Goal: Answer question/provide support: Share knowledge or assist other users

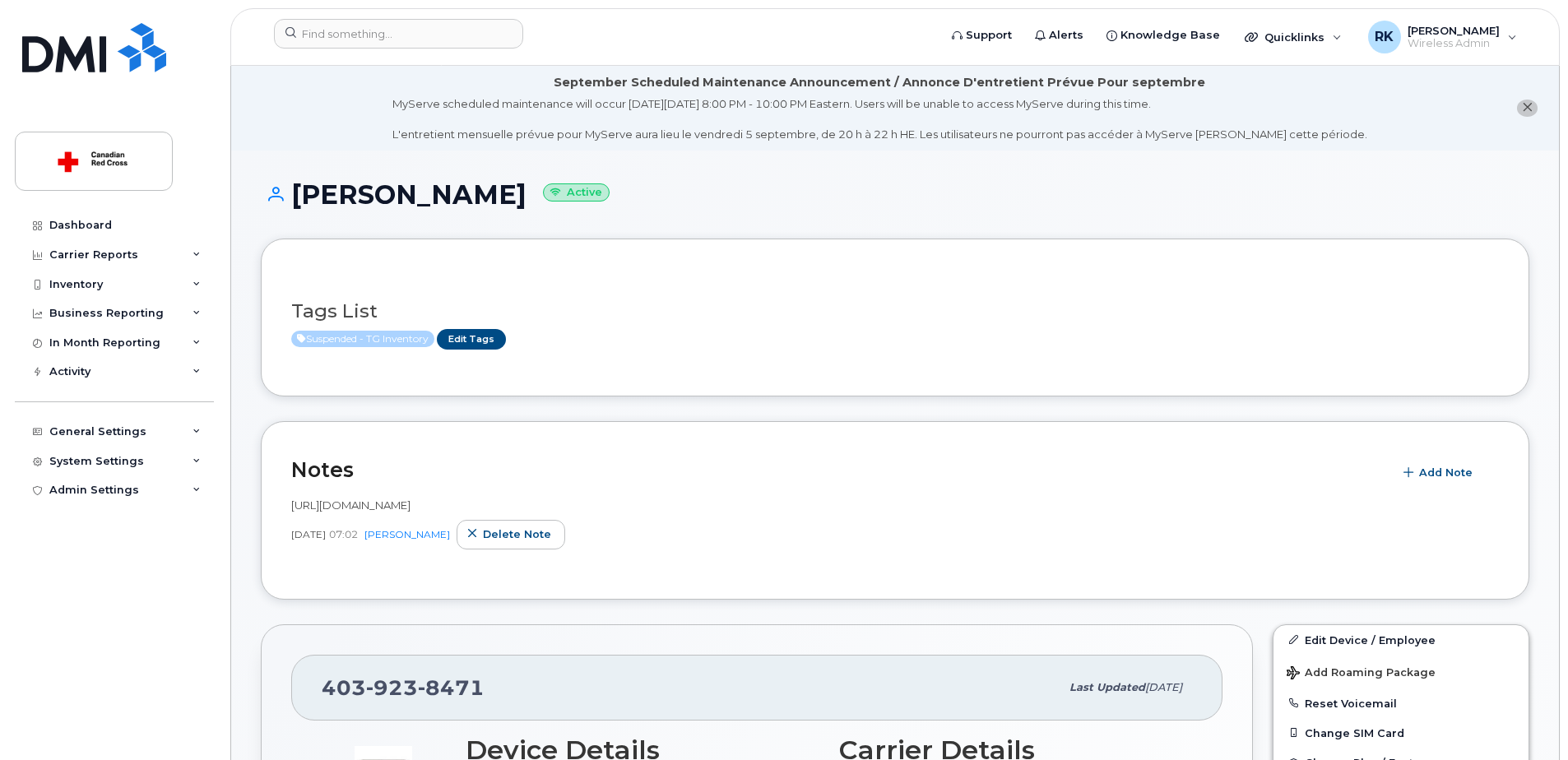
scroll to position [329, 0]
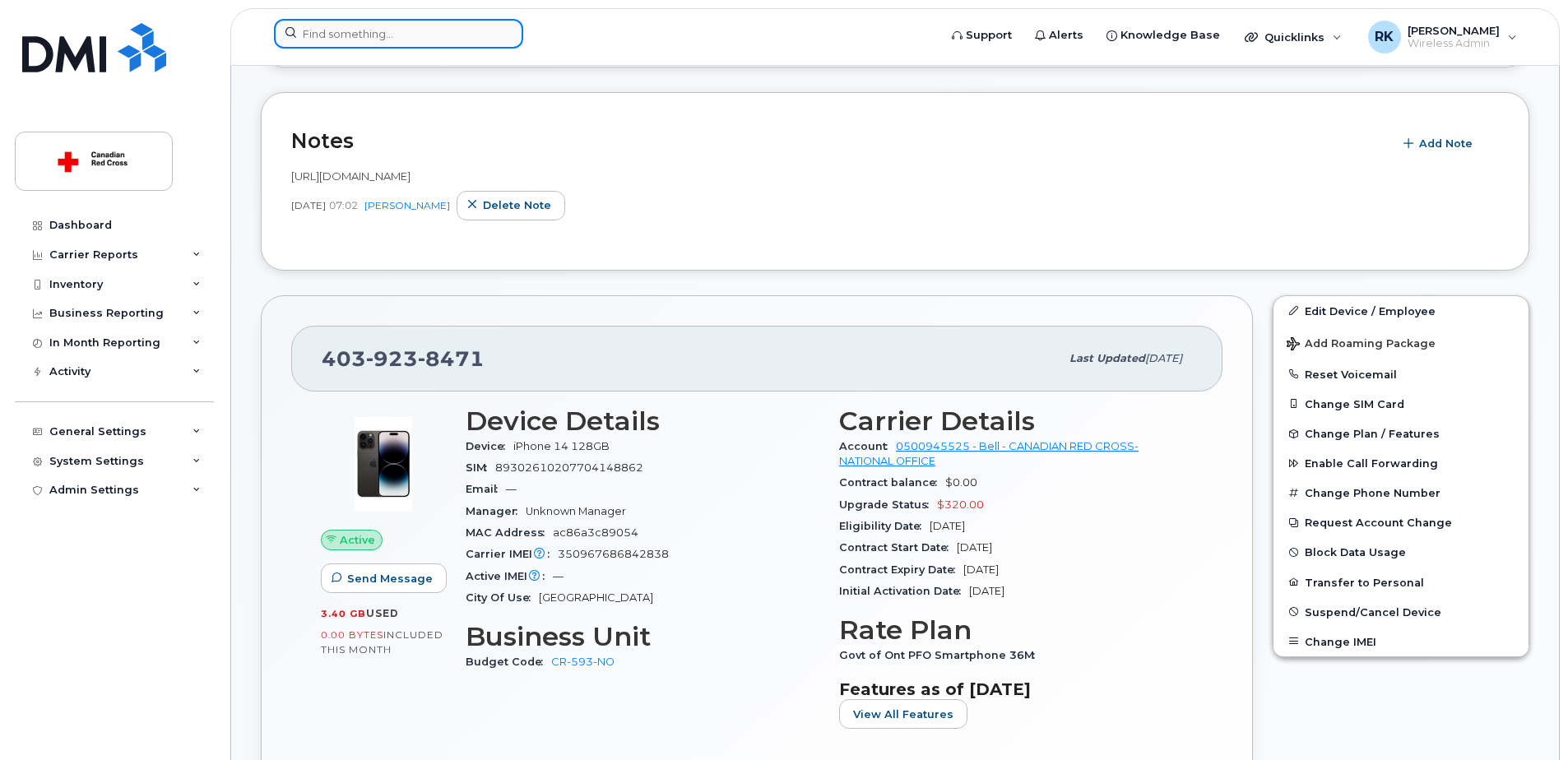
drag, startPoint x: 0, startPoint y: 0, endPoint x: 361, endPoint y: 35, distance: 362.7
click at [361, 35] on input at bounding box center [398, 33] width 249 height 29
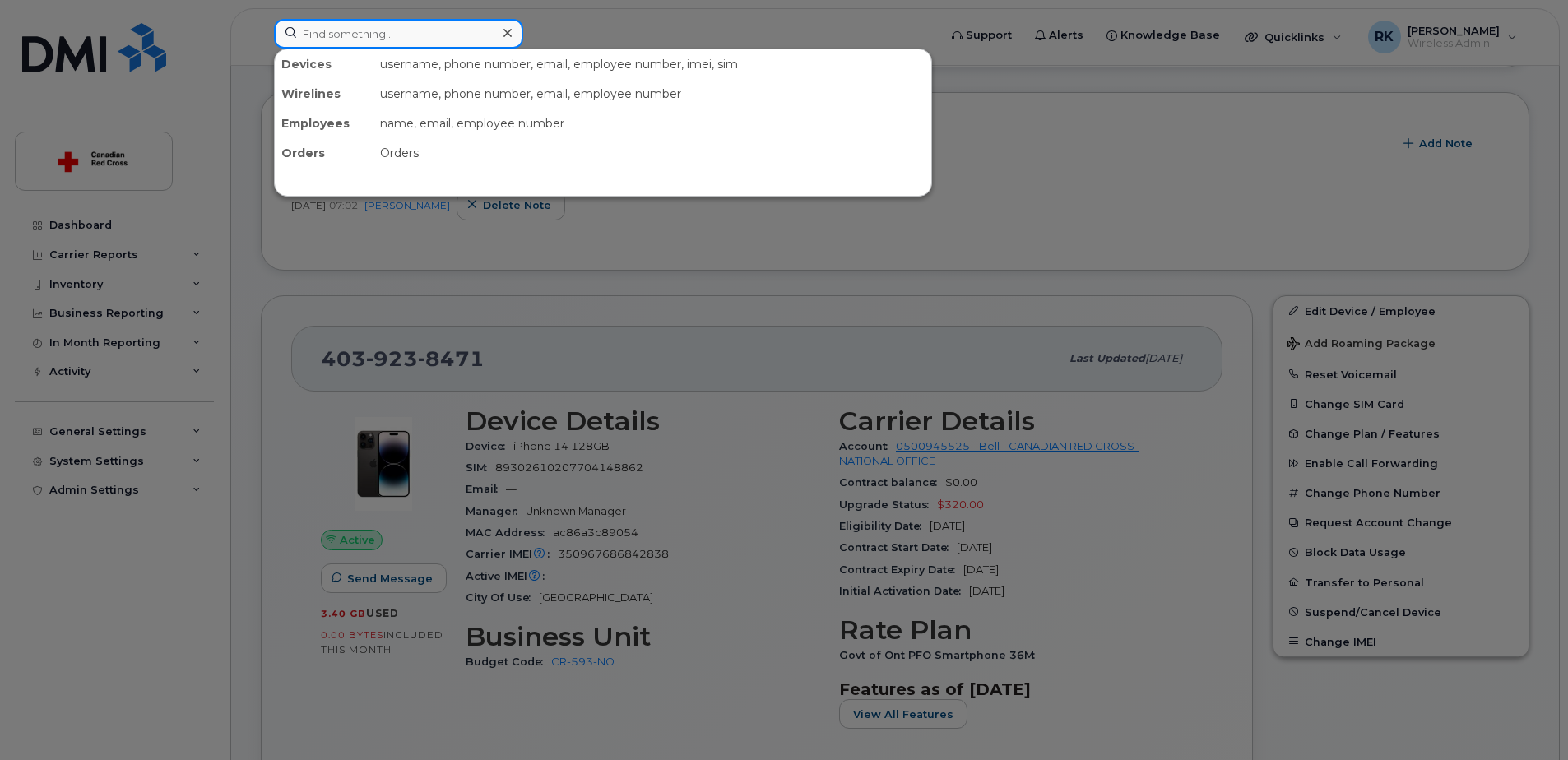
paste input "[PERSON_NAME]"
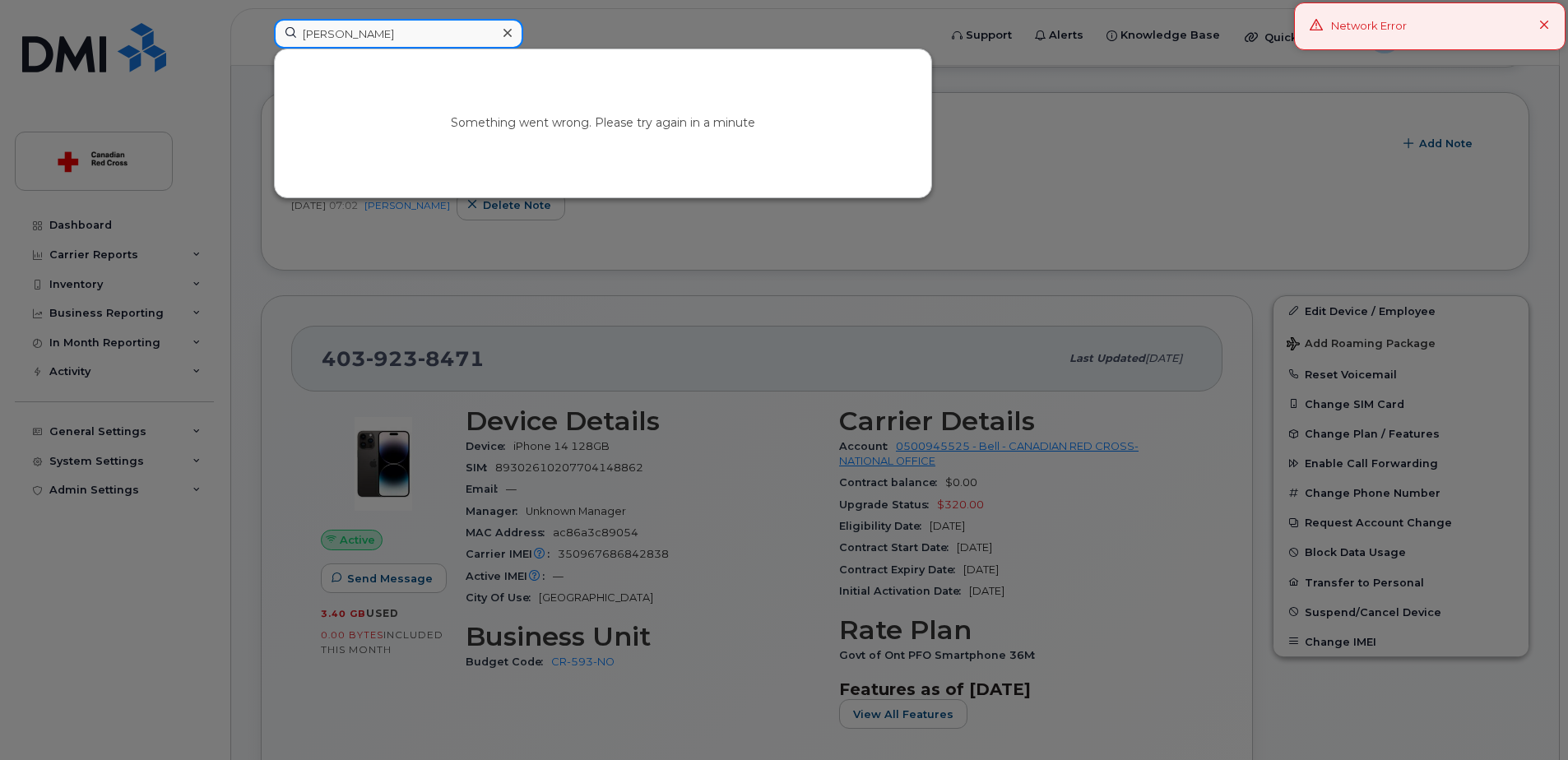
type input "[PERSON_NAME]"
click at [1066, 161] on div at bounding box center [784, 380] width 1568 height 760
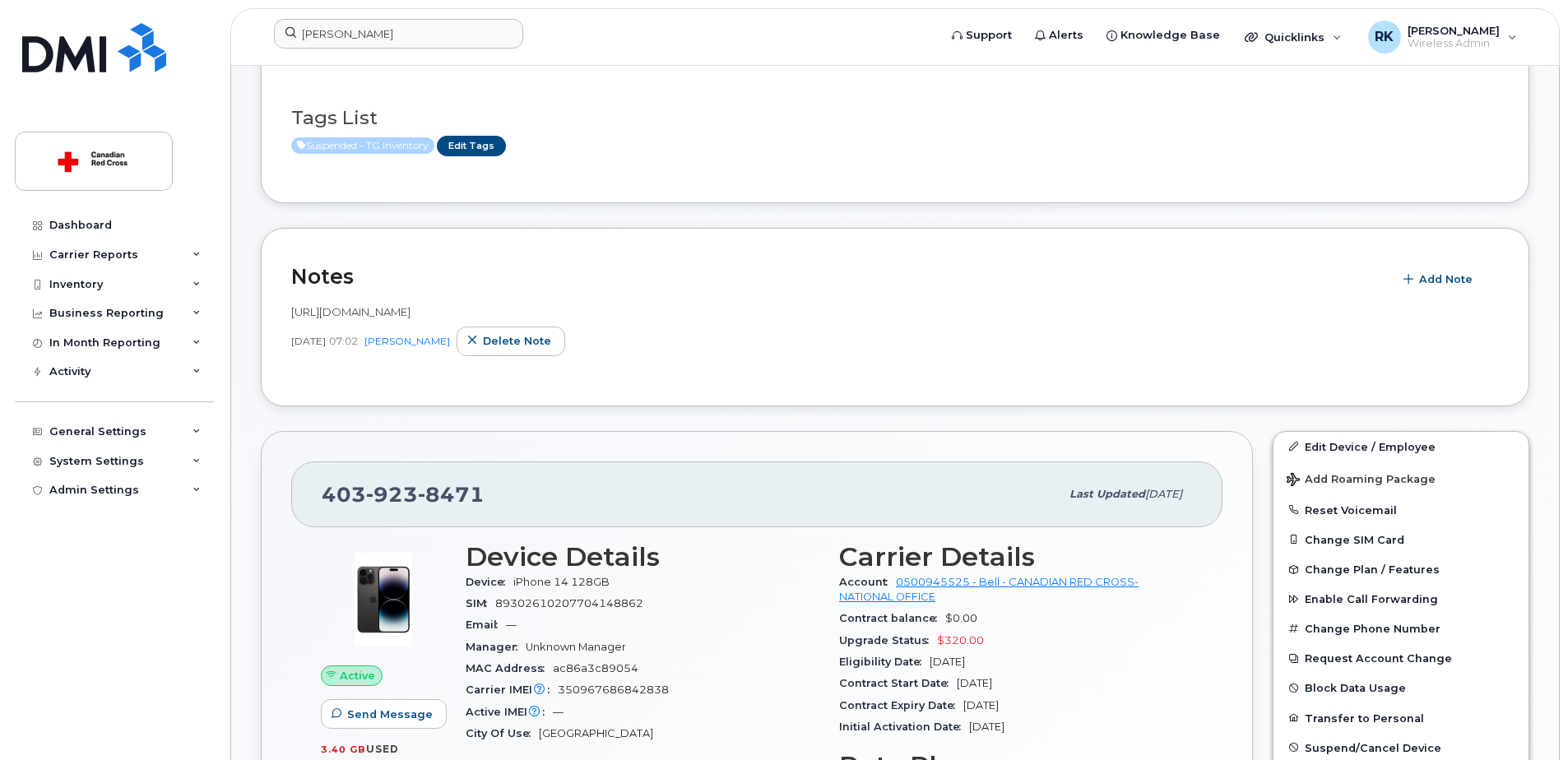
scroll to position [164, 0]
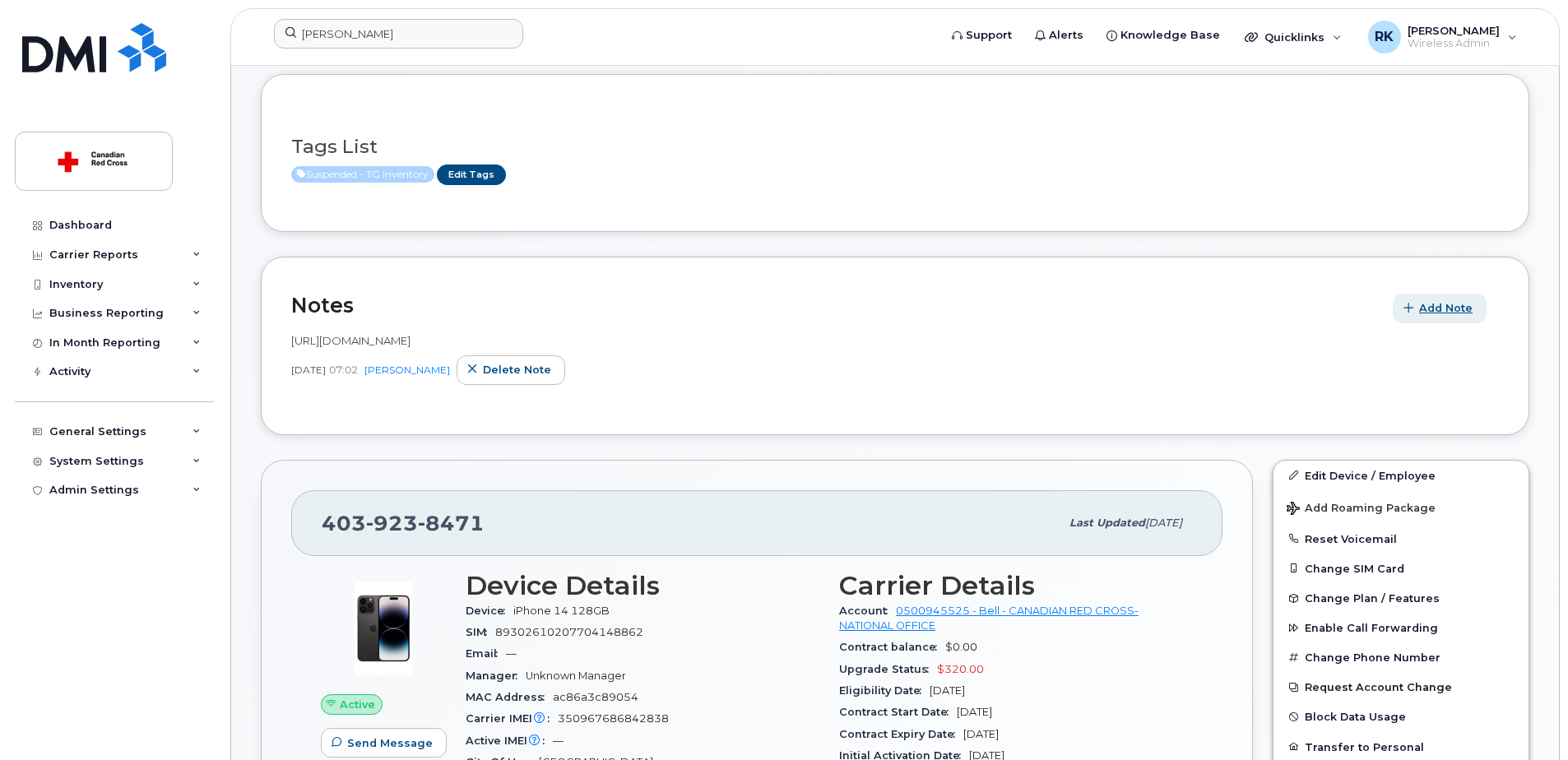
click at [1435, 306] on span "Add Note" at bounding box center [1445, 308] width 54 height 16
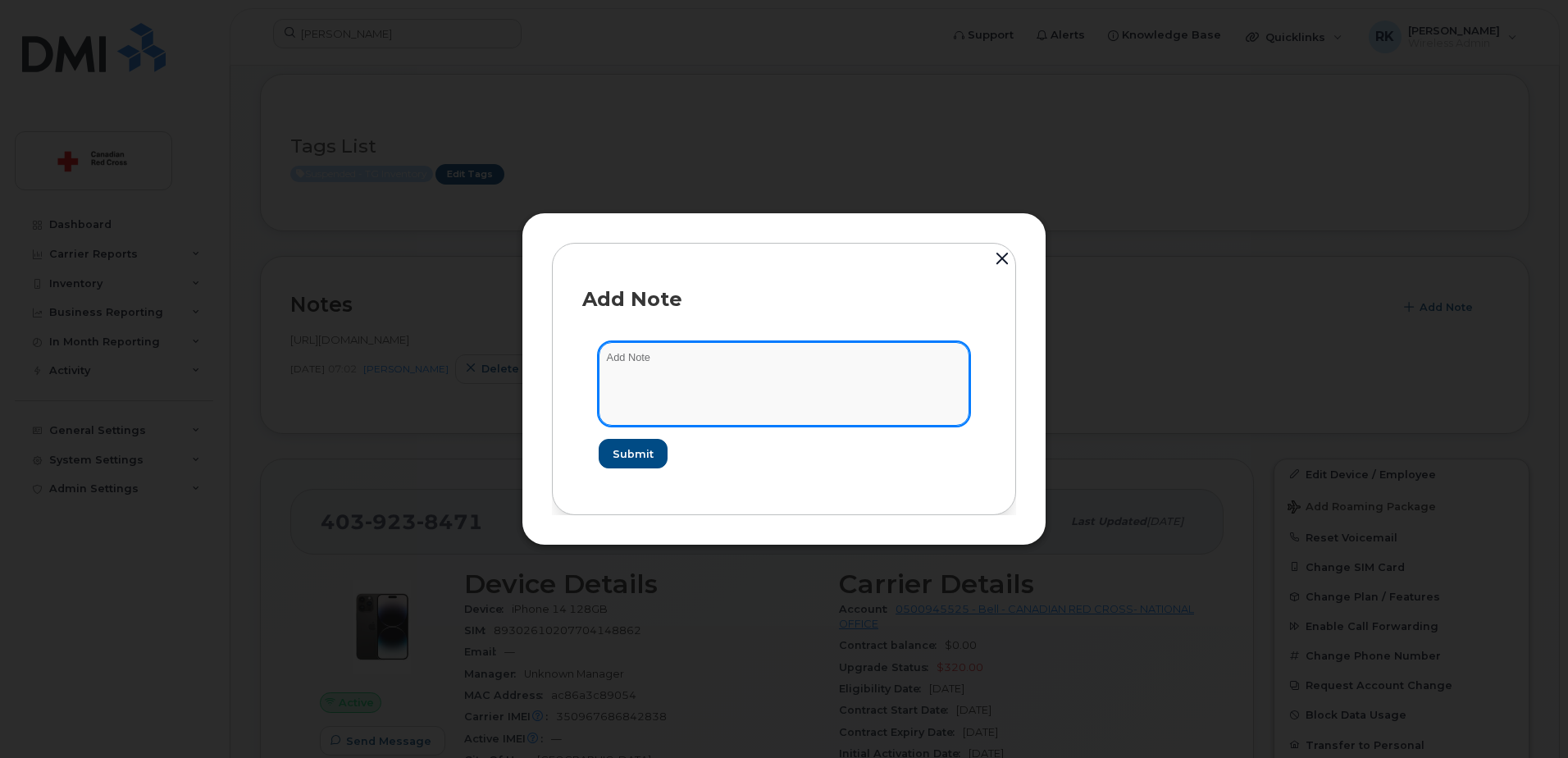
click at [645, 370] on textarea at bounding box center [784, 383] width 371 height 84
paste textarea "[URL][DOMAIN_NAME]"
click at [606, 359] on textarea "reactivated: [URL][DOMAIN_NAME]" at bounding box center [784, 383] width 371 height 84
type textarea "RK reactivated: [URL][DOMAIN_NAME]"
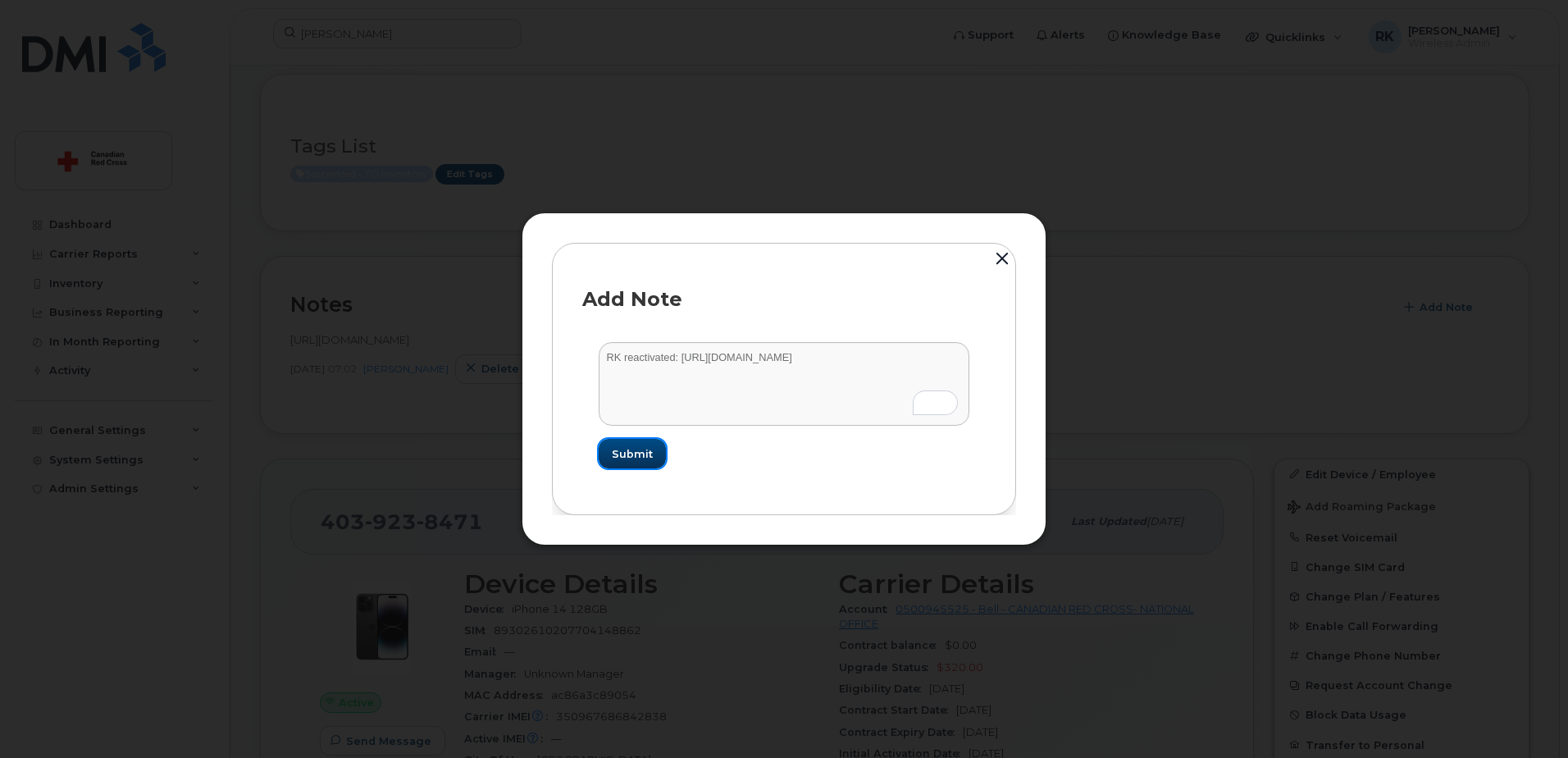
click at [648, 447] on span "Submit" at bounding box center [632, 454] width 41 height 16
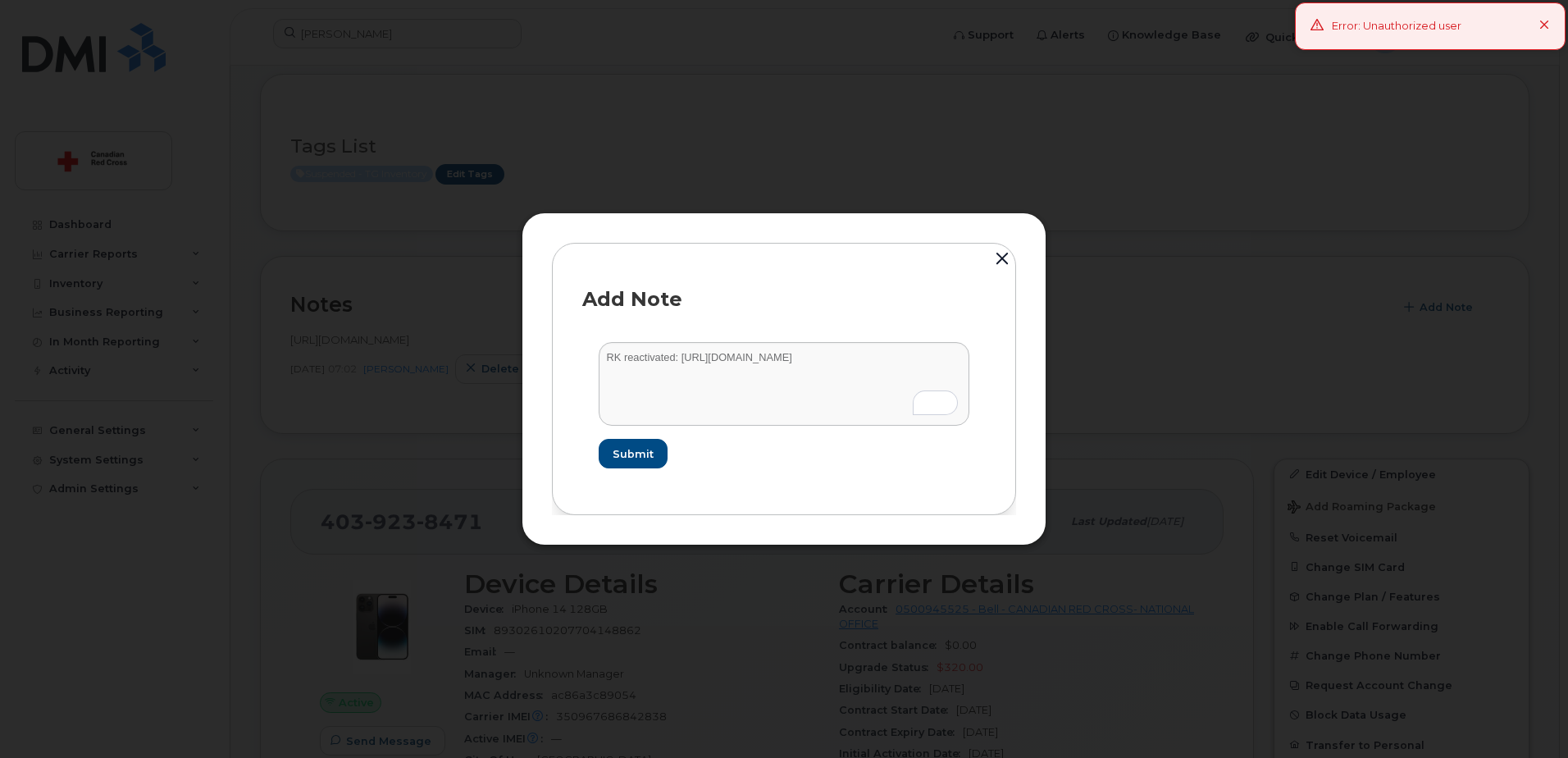
click at [1004, 261] on button "button" at bounding box center [1002, 260] width 24 height 36
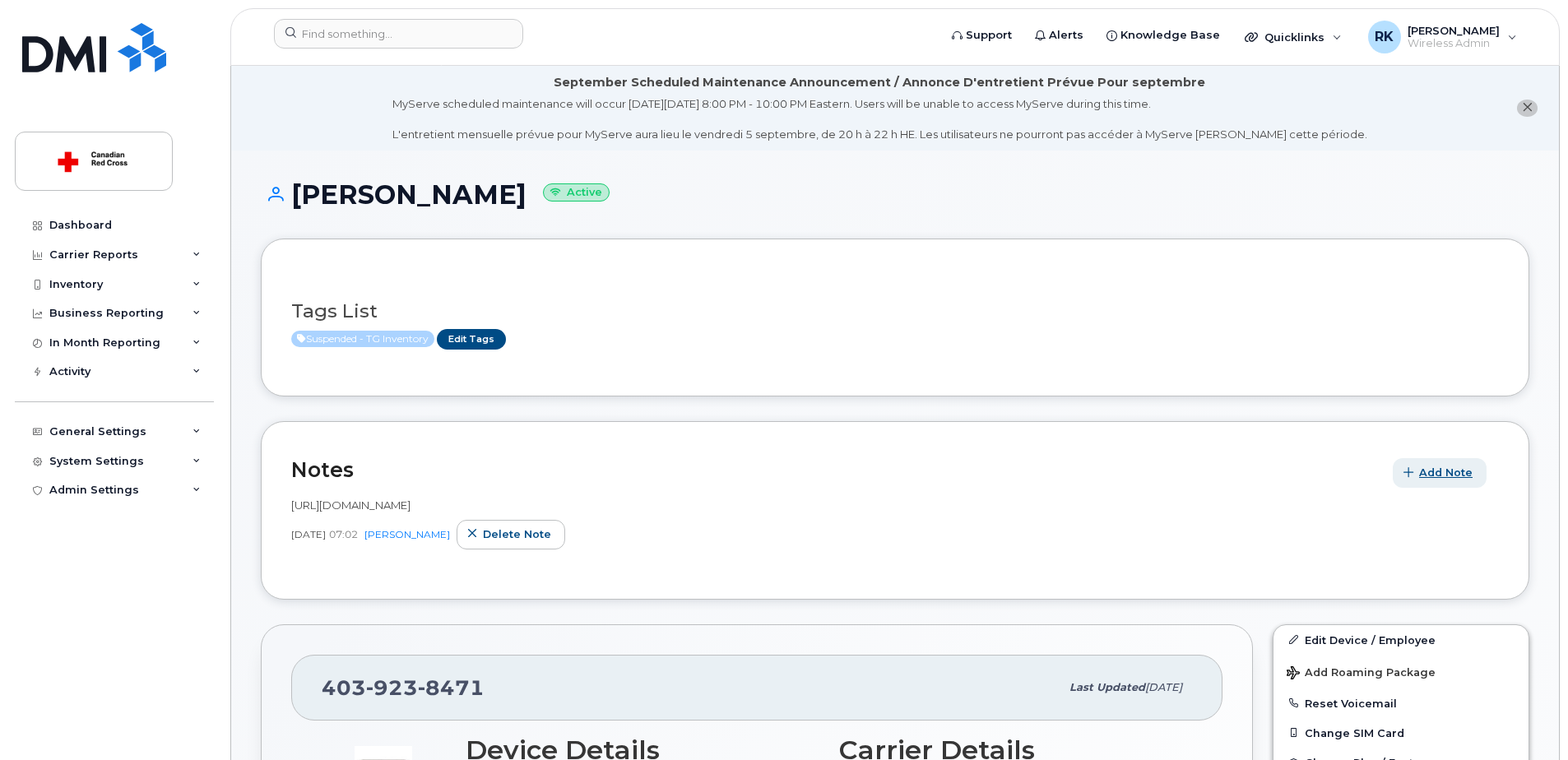
click at [1429, 473] on span "Add Note" at bounding box center [1445, 472] width 54 height 16
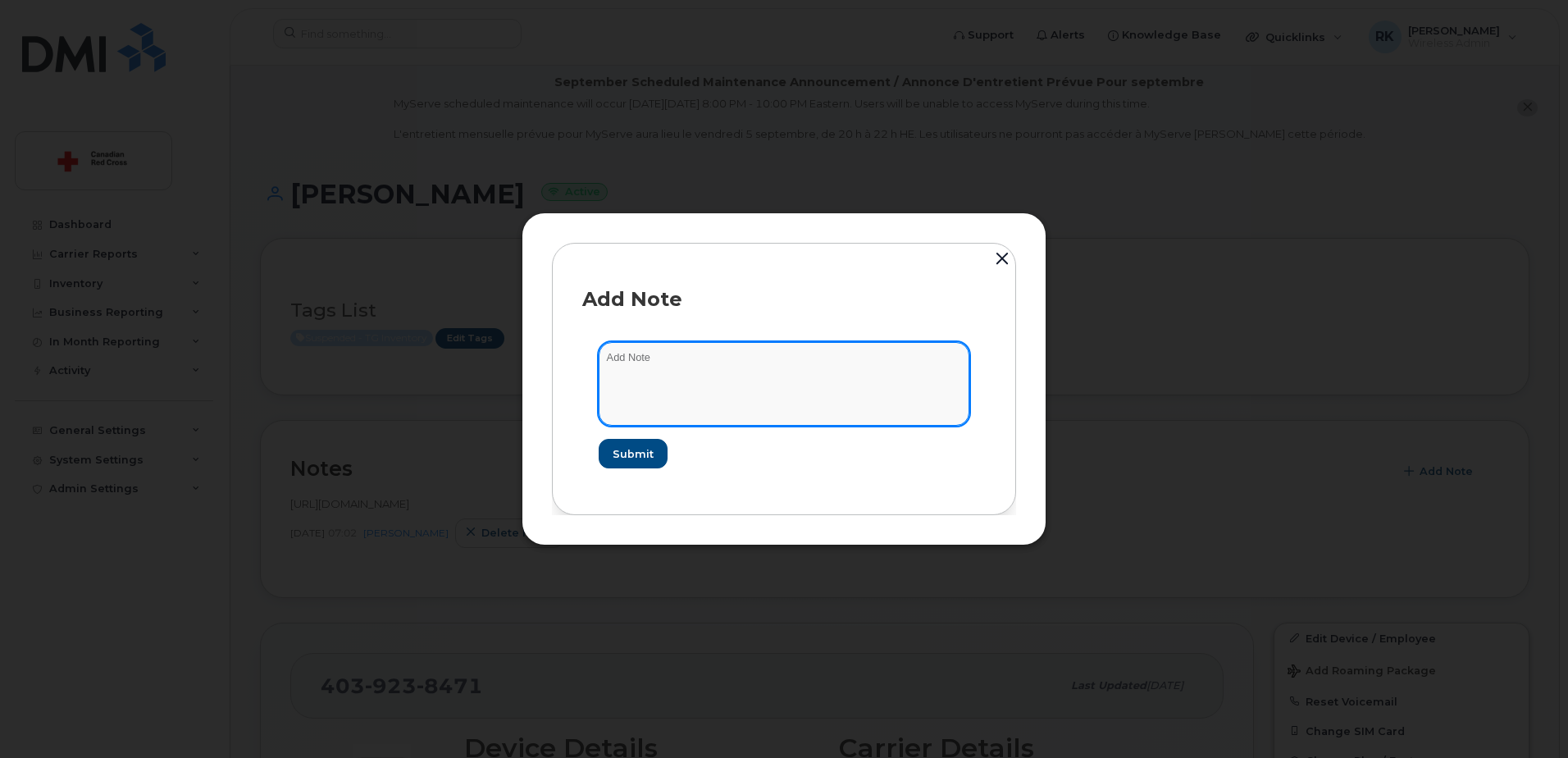
click at [656, 387] on textarea at bounding box center [784, 383] width 371 height 84
paste textarea "[URL][DOMAIN_NAME]"
type textarea "RK- Reactivated: [URL][DOMAIN_NAME]"
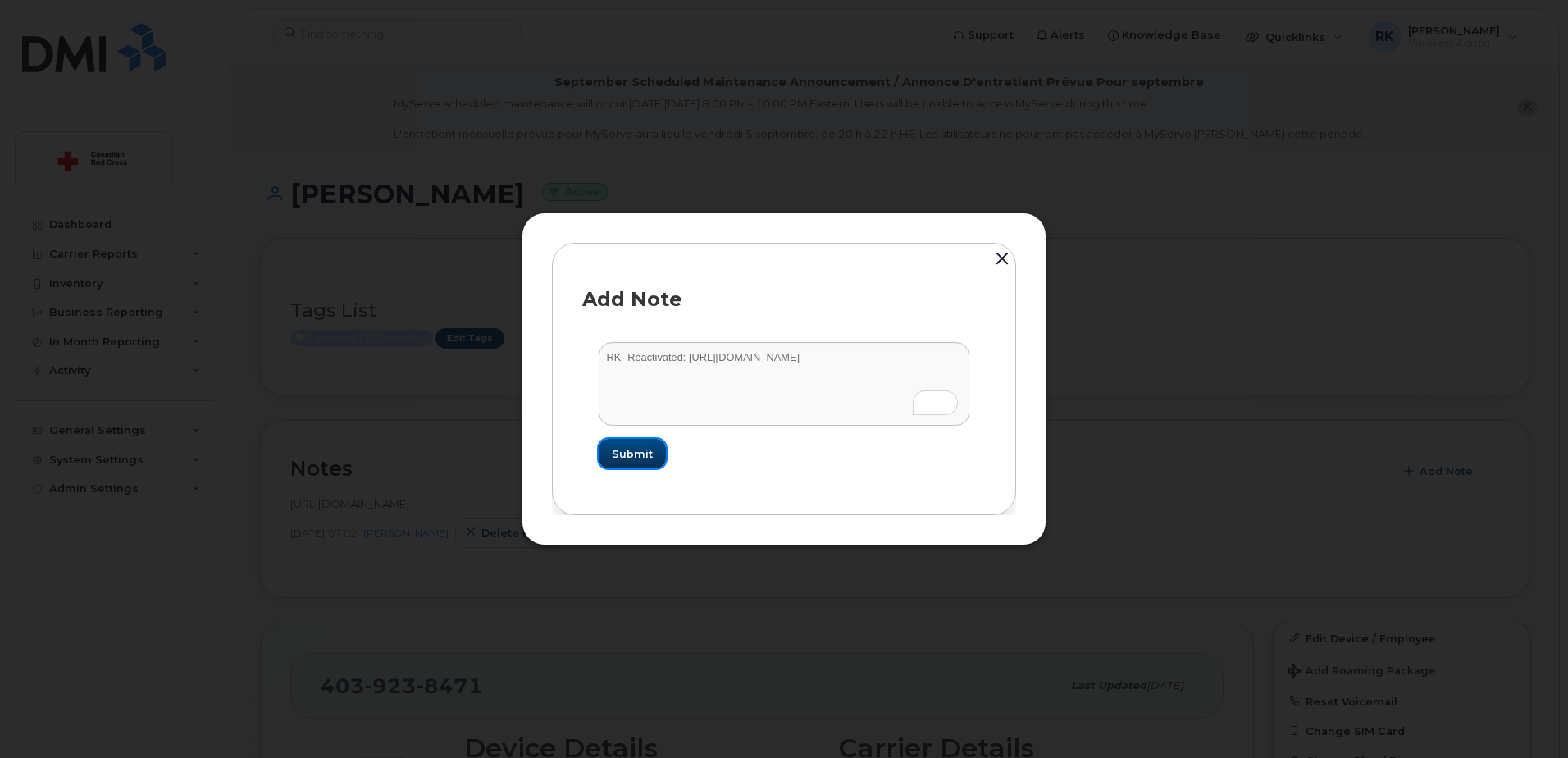
click at [648, 460] on span "Submit" at bounding box center [632, 454] width 41 height 16
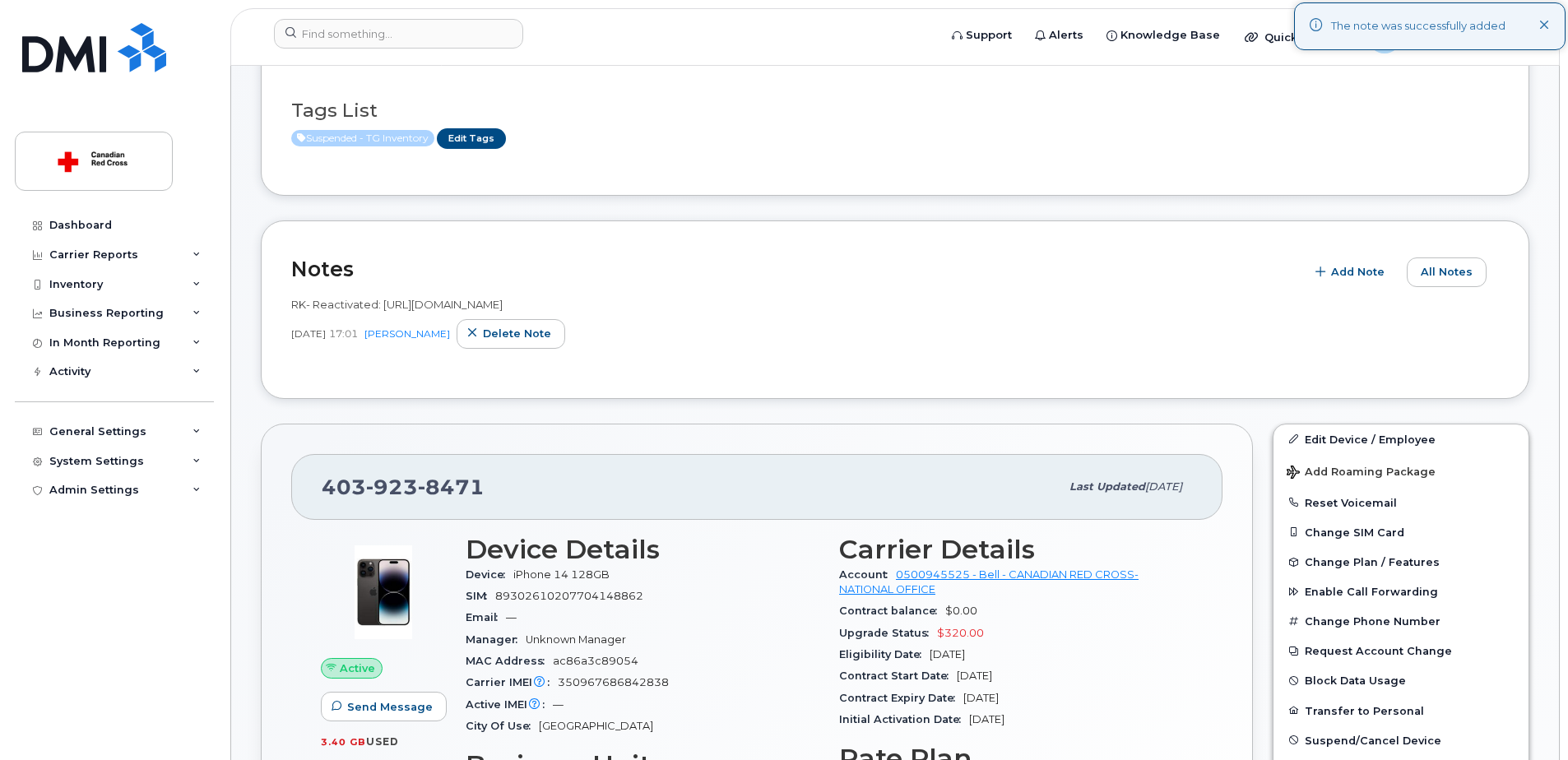
scroll to position [246, 0]
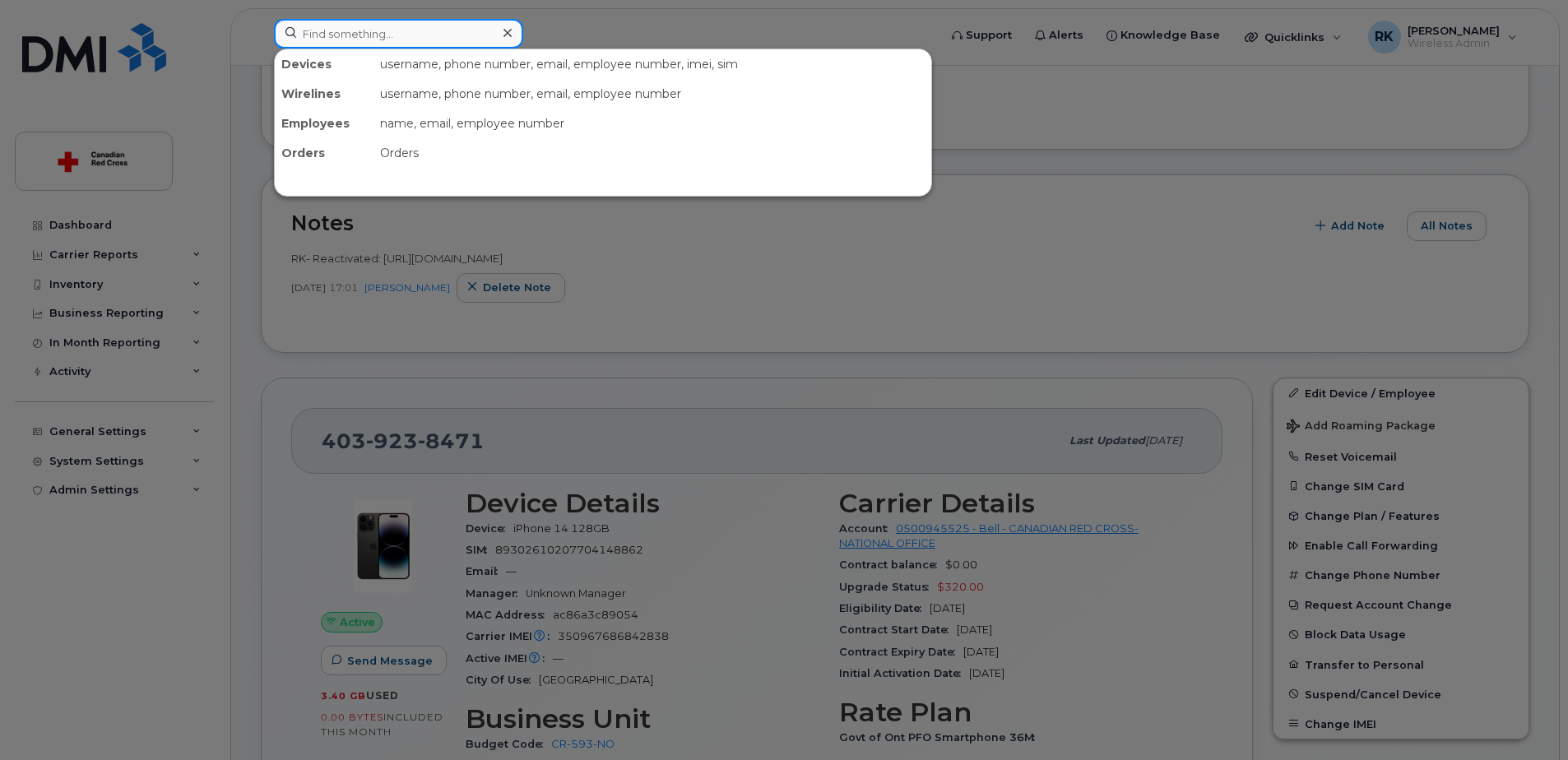
click at [394, 42] on input at bounding box center [398, 33] width 249 height 29
paste input "[PERSON_NAME]"
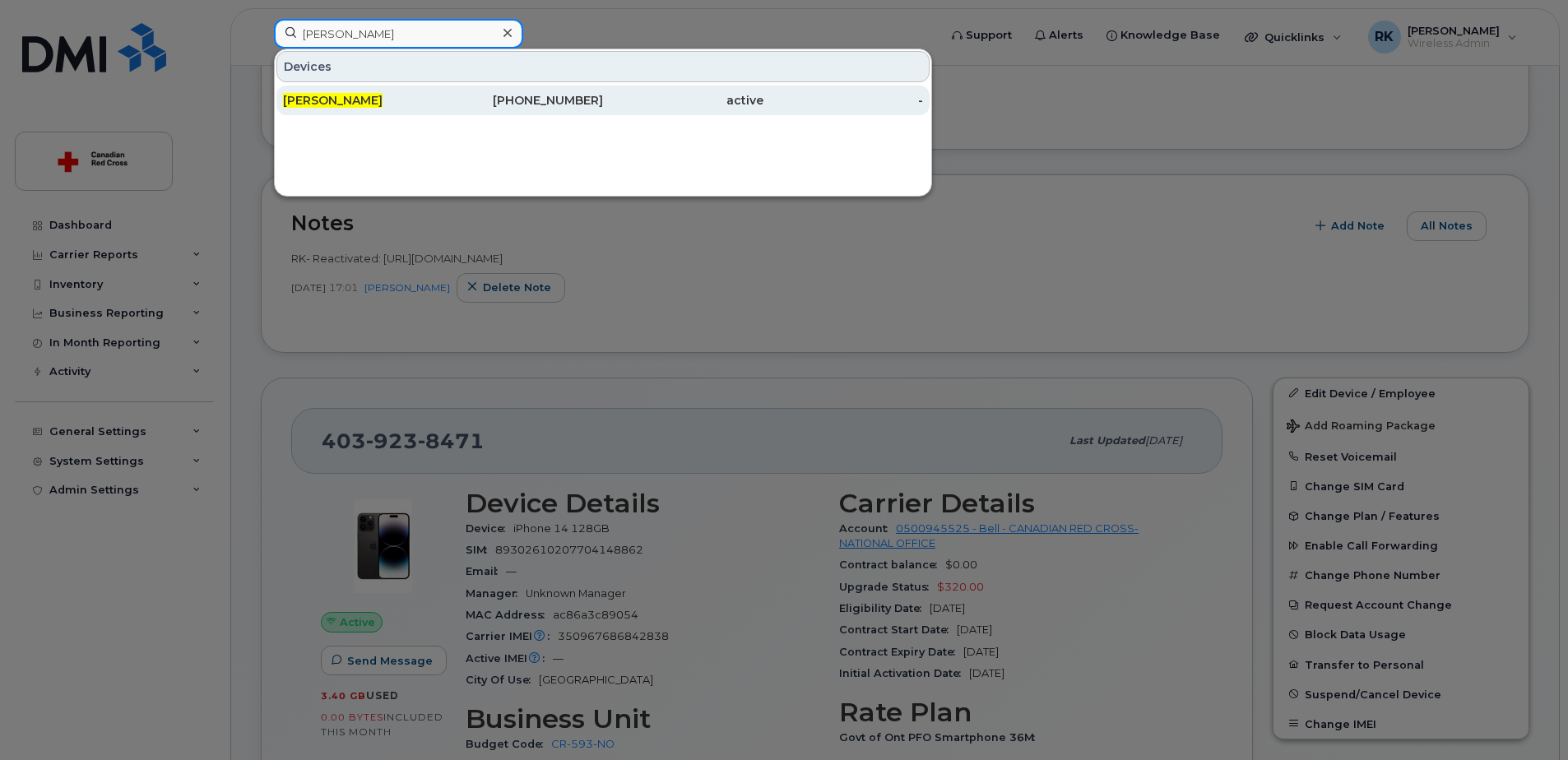
type input "[PERSON_NAME]"
click at [343, 105] on span "[PERSON_NAME]" at bounding box center [332, 100] width 99 height 15
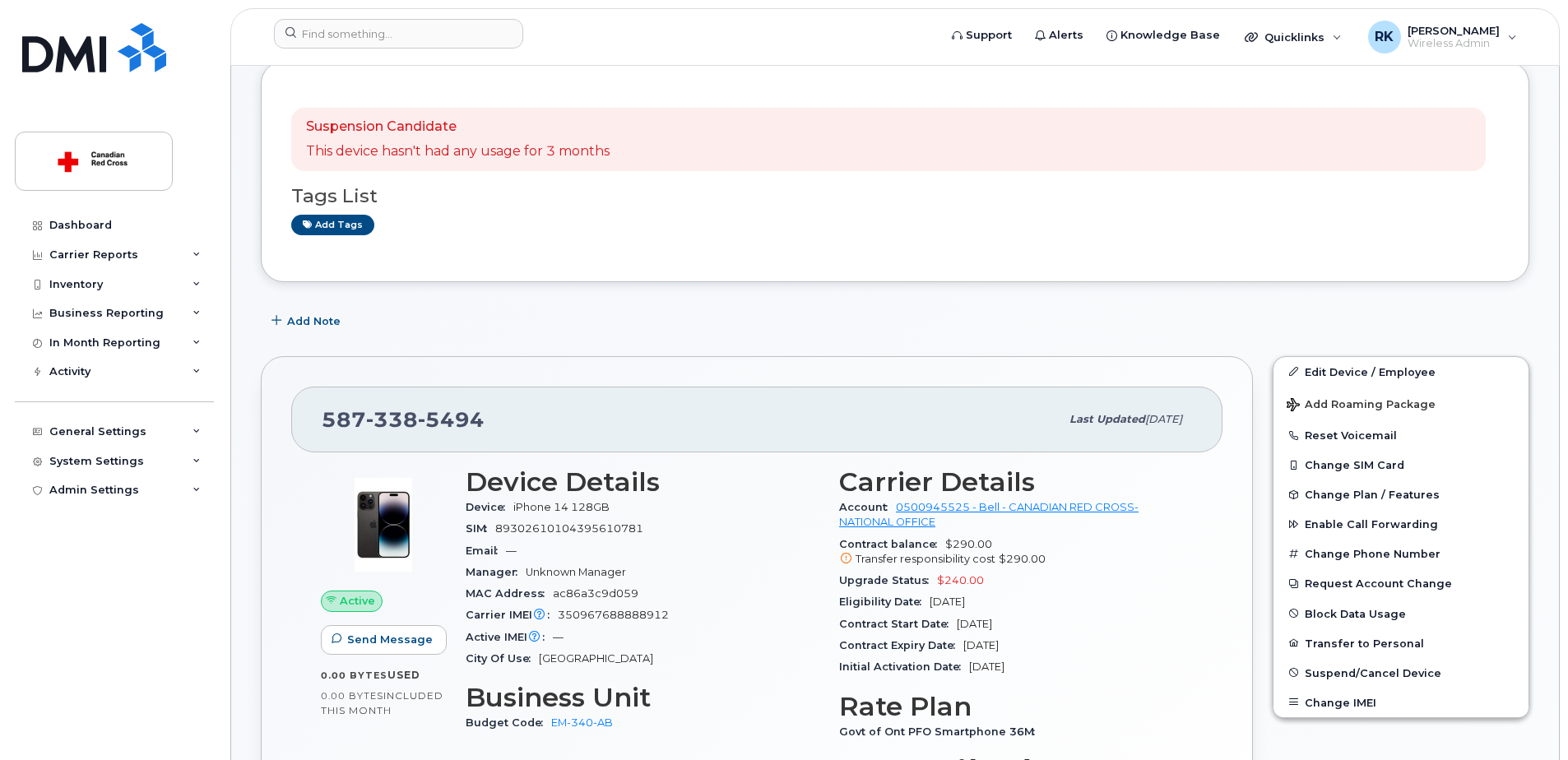
scroll to position [246, 0]
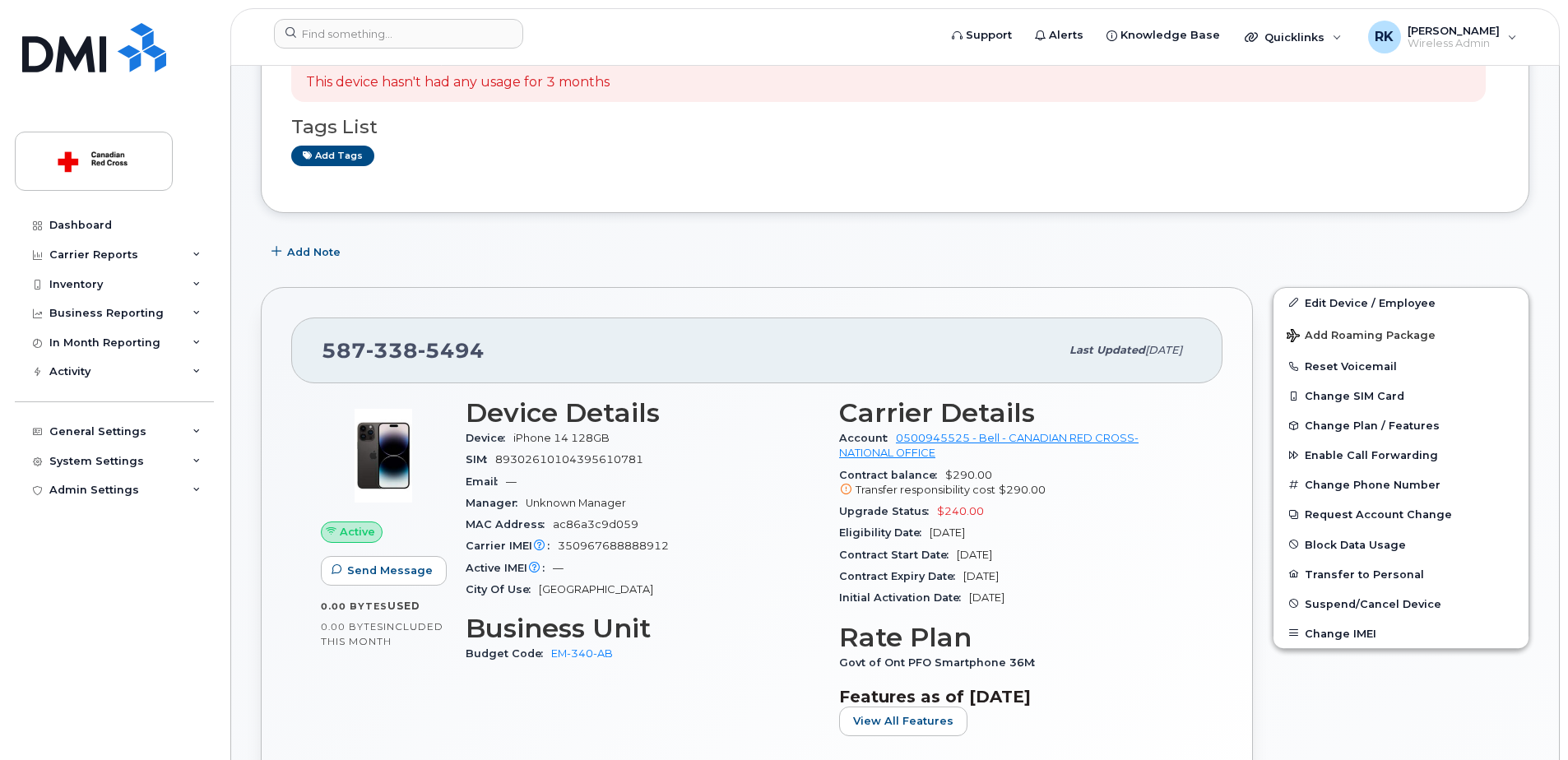
click at [464, 361] on span "5494" at bounding box center [451, 350] width 67 height 25
copy span "587 338 5494"
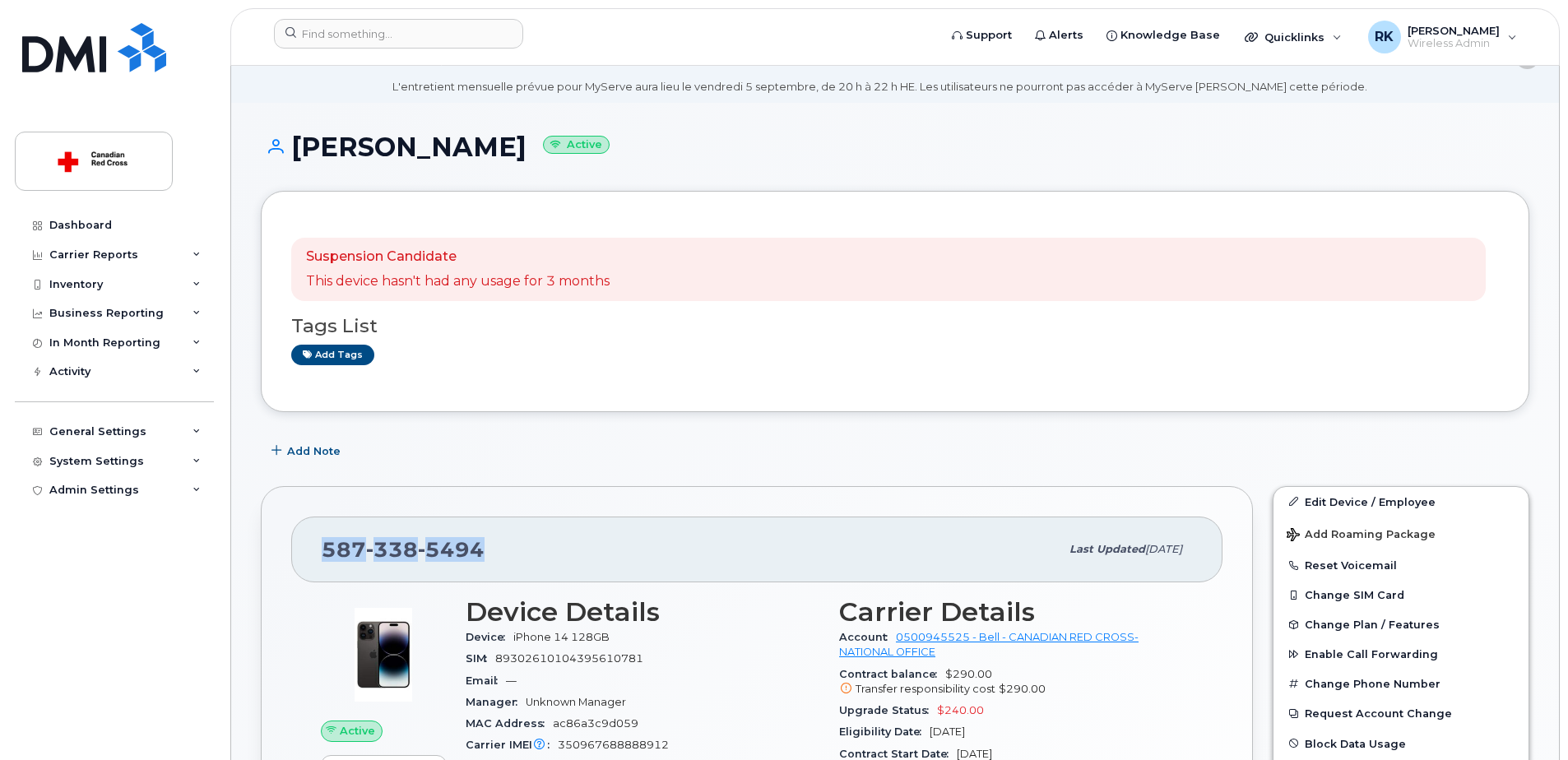
scroll to position [0, 0]
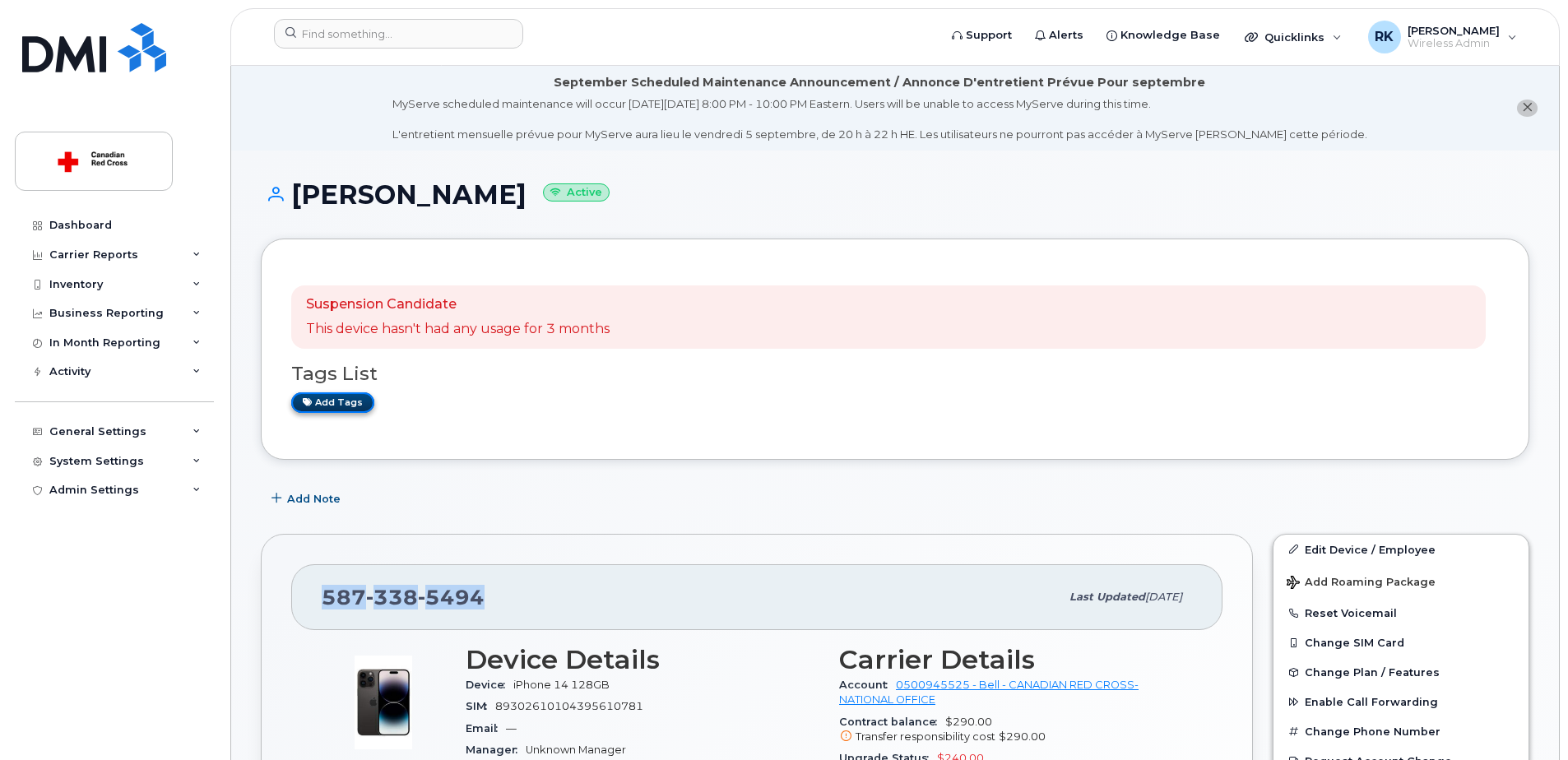
click at [327, 407] on link "Add tags" at bounding box center [332, 403] width 83 height 21
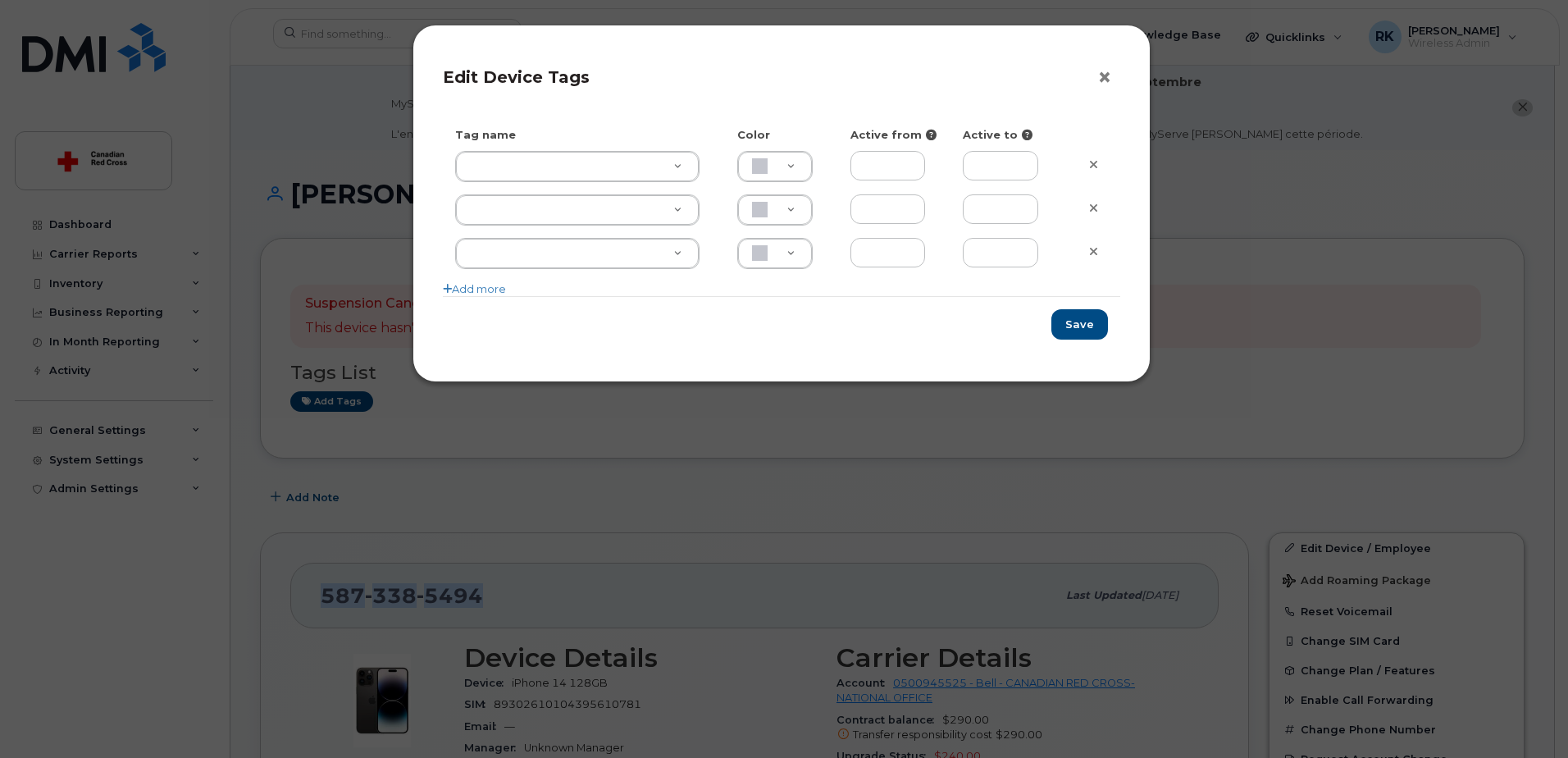
click at [1098, 80] on button "×" at bounding box center [1109, 78] width 23 height 24
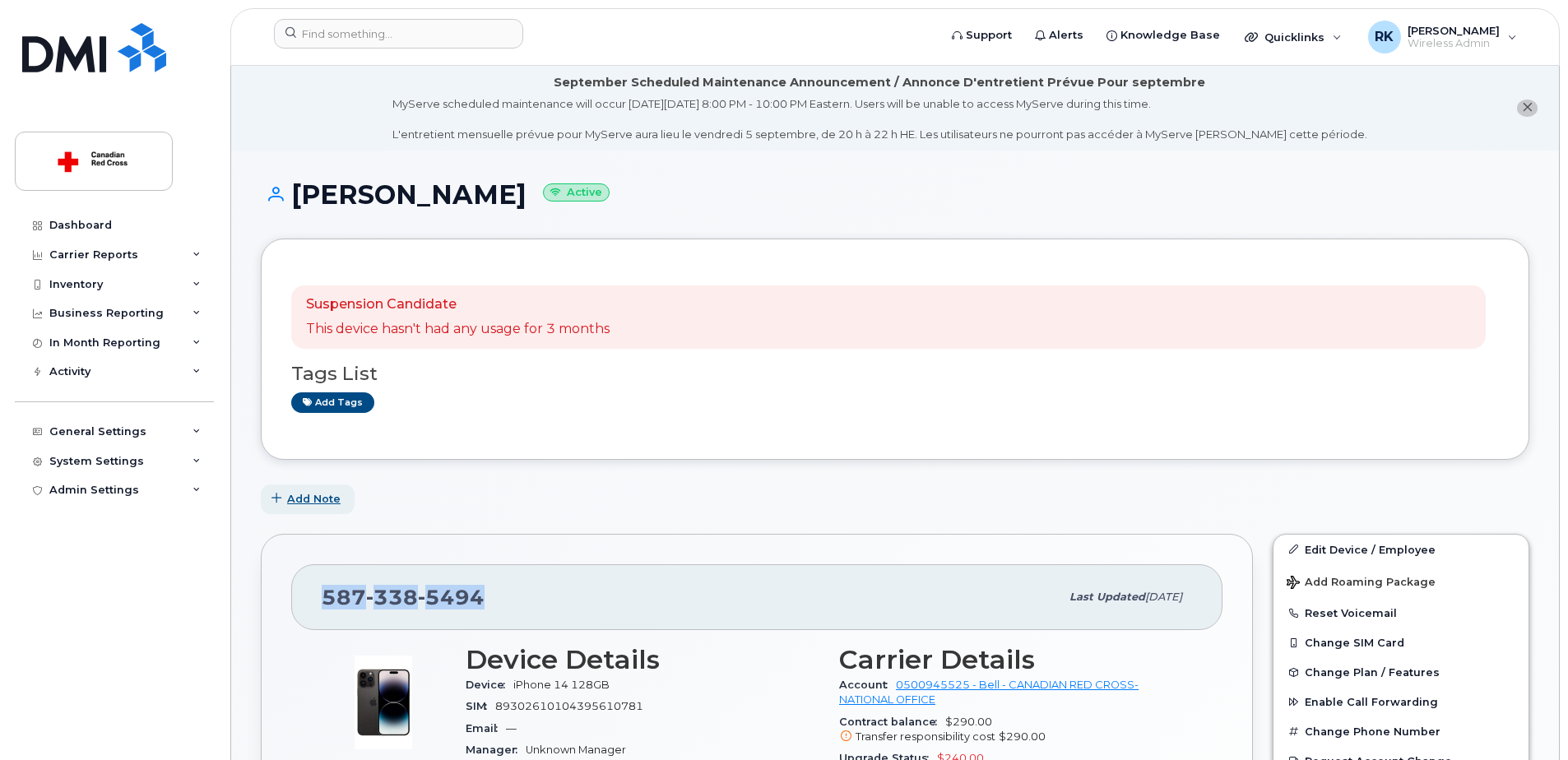
click at [312, 498] on span "Add Note" at bounding box center [313, 498] width 54 height 16
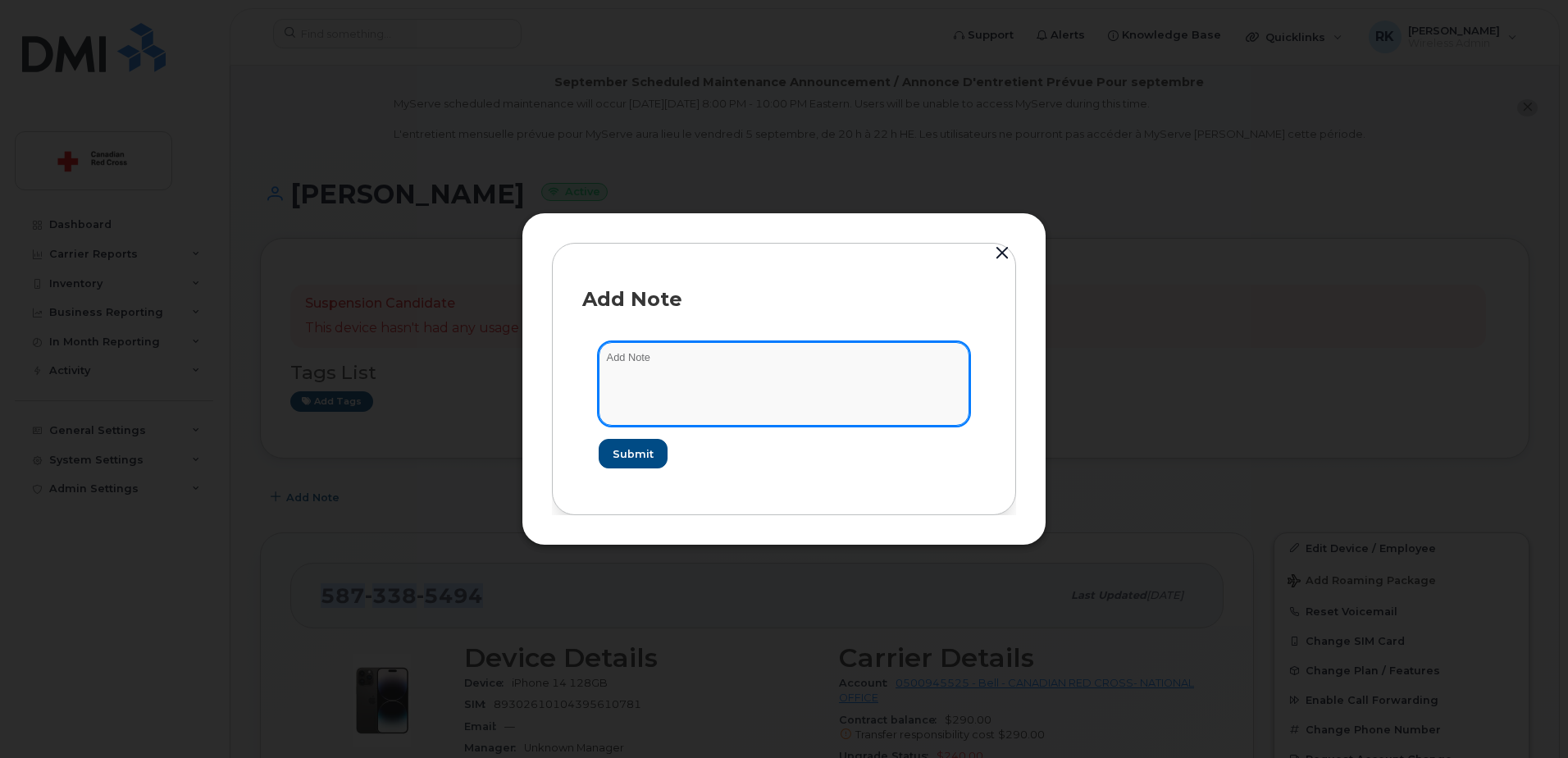
click at [832, 390] on textarea at bounding box center [784, 383] width 371 height 84
paste textarea "https://crcssupport.atlassian.net/browse/IS-164707"
type textarea "Reactivated: https://crcssupport.atlassian.net/browse/IS-164707"
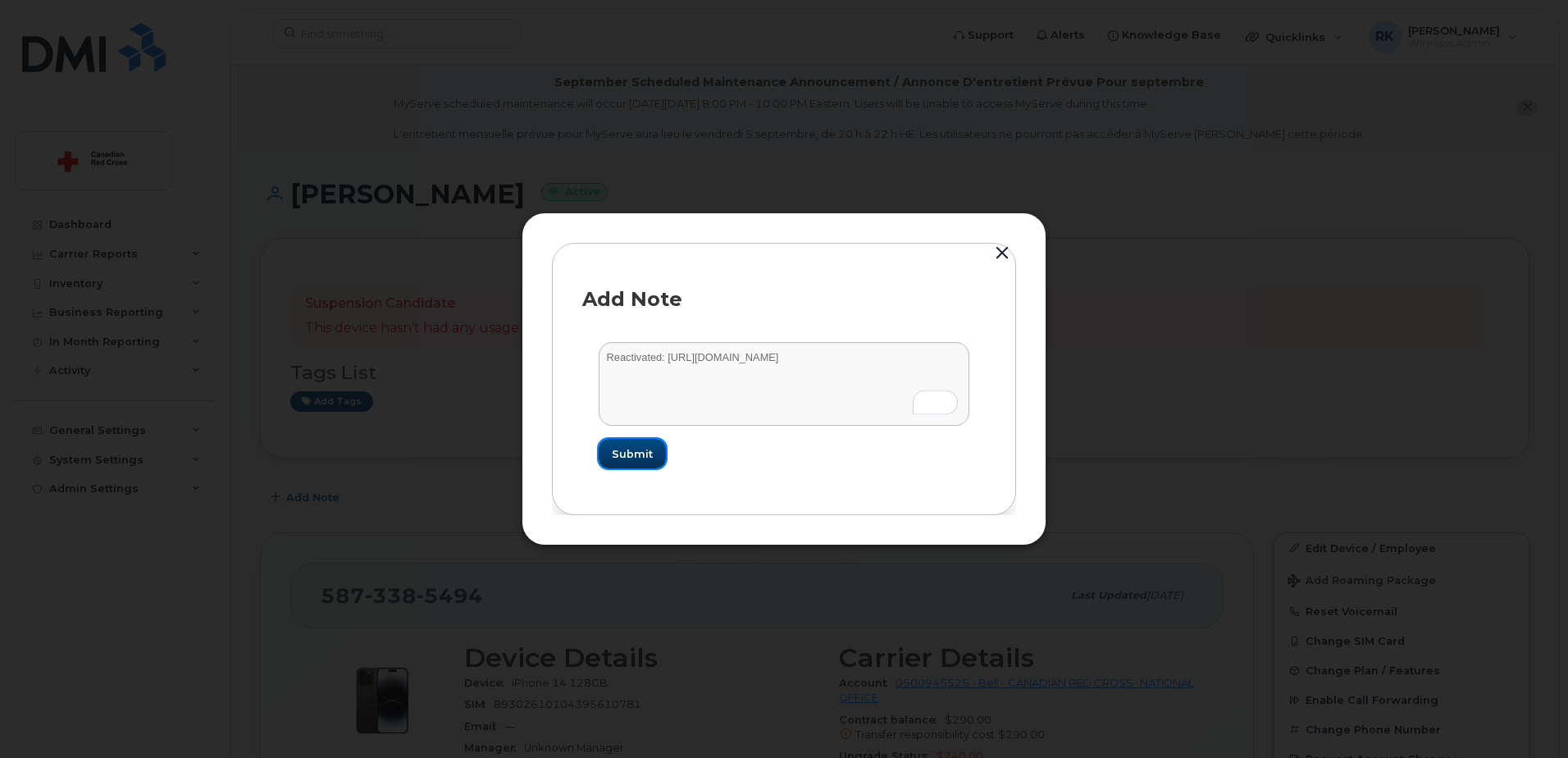
click at [651, 443] on button "Submit" at bounding box center [632, 453] width 67 height 29
